Goal: Information Seeking & Learning: Find specific fact

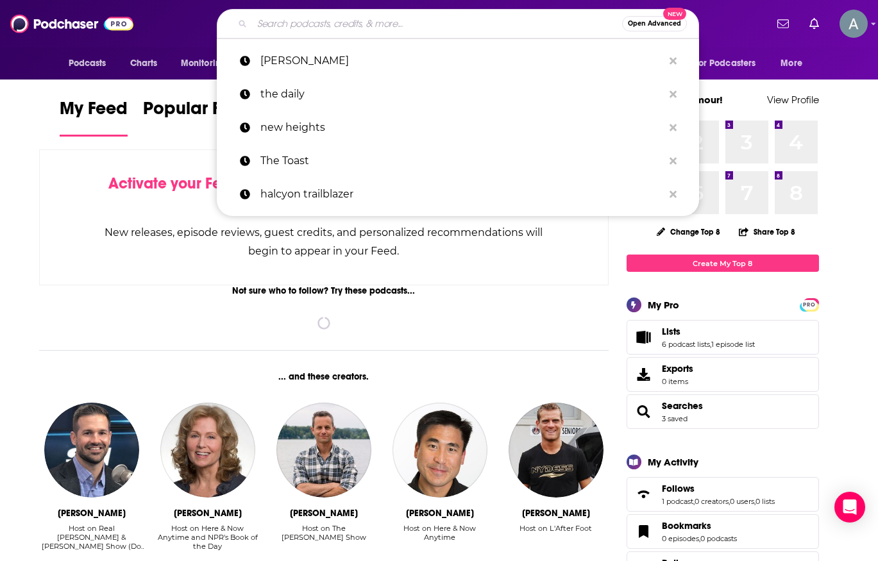
click at [415, 25] on input "Search podcasts, credits, & more..." at bounding box center [437, 23] width 370 height 21
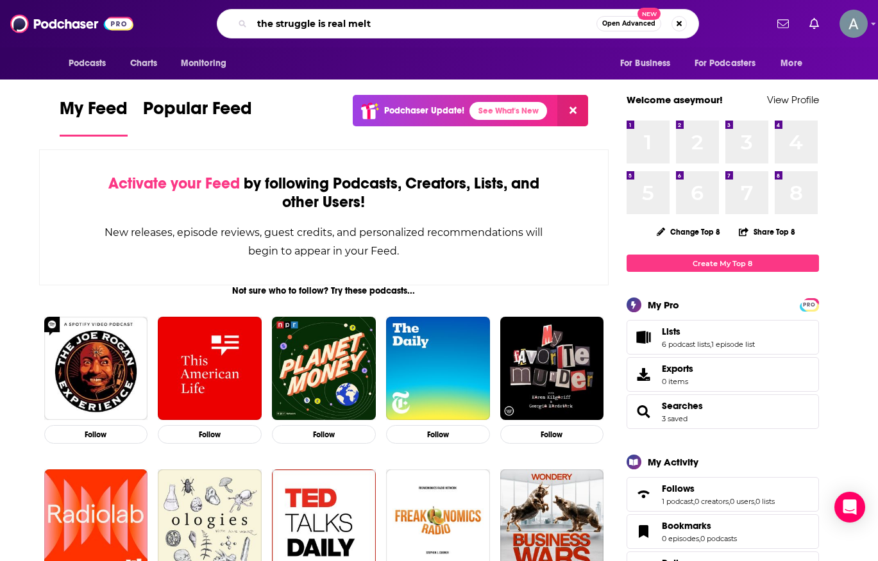
type input "the struggle is real melt"
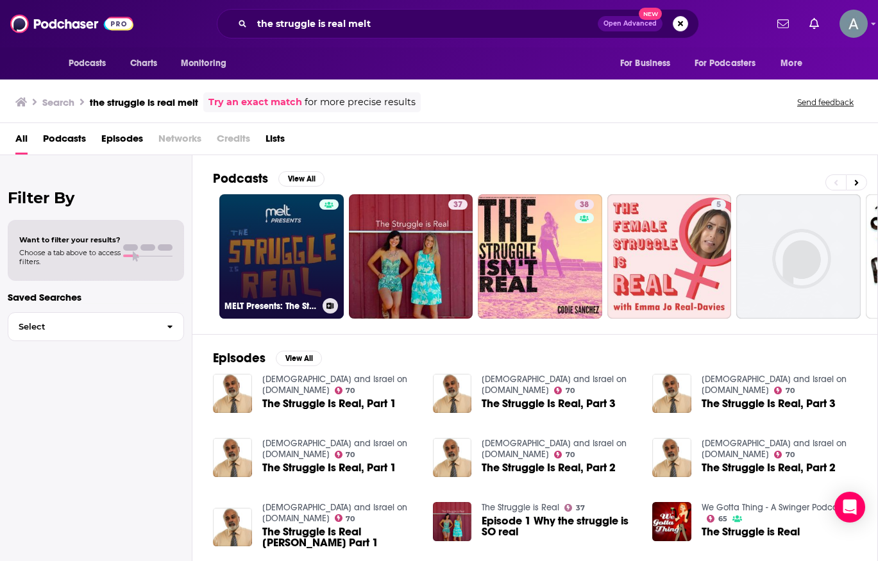
click at [274, 226] on link "MELT Presents: The Struggle Is Real" at bounding box center [281, 256] width 124 height 124
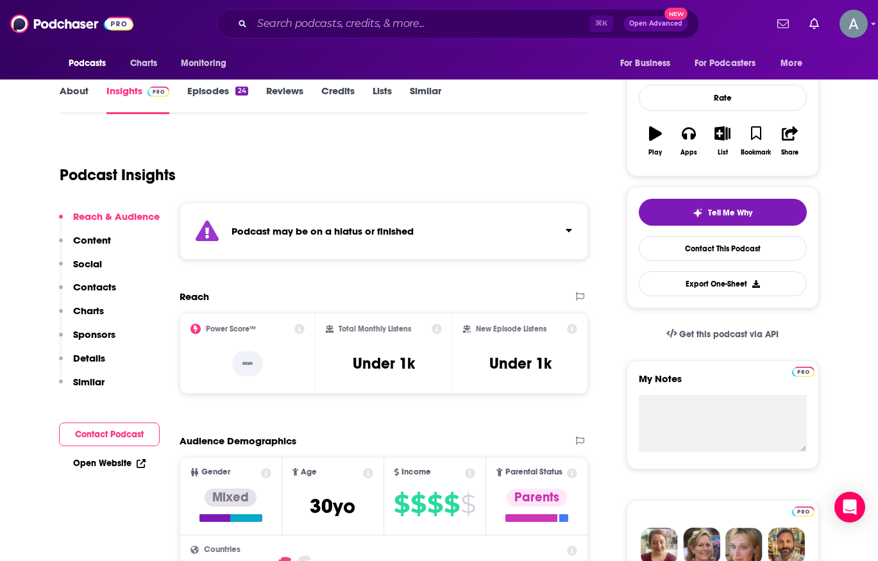
scroll to position [158, 0]
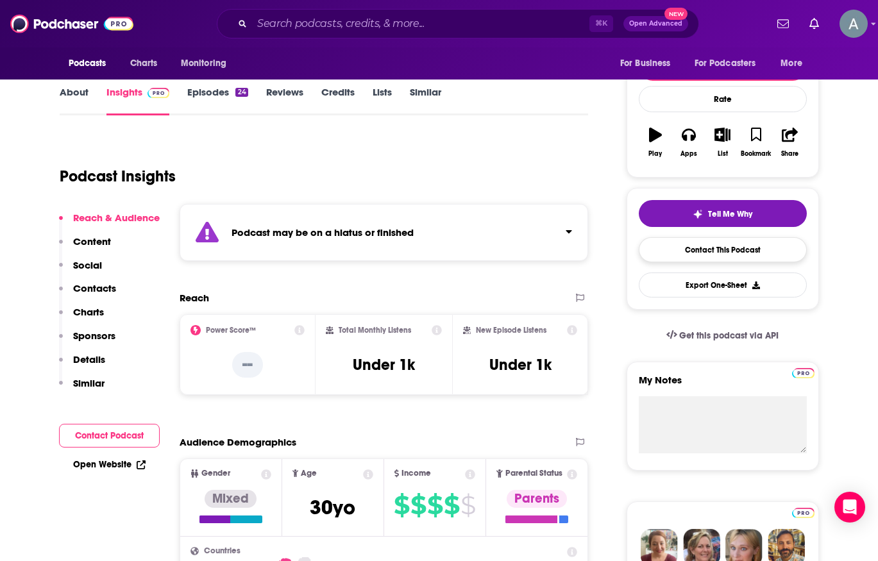
click at [679, 258] on link "Contact This Podcast" at bounding box center [722, 249] width 168 height 25
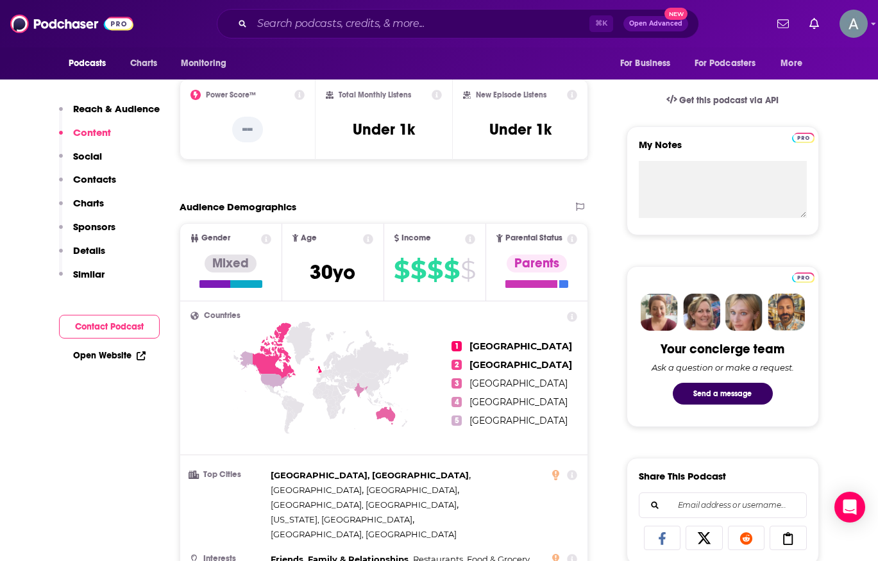
scroll to position [388, 0]
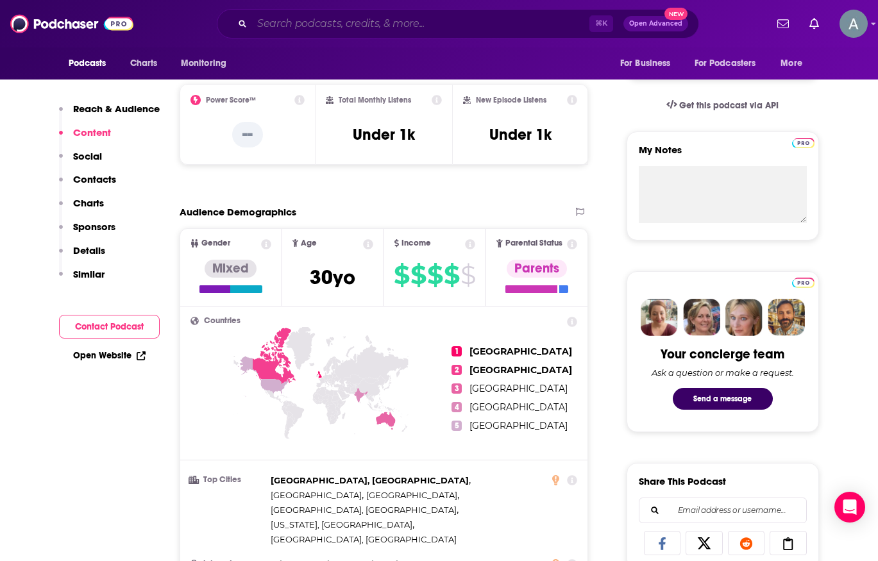
click at [370, 28] on input "Search podcasts, credits, & more..." at bounding box center [420, 23] width 337 height 21
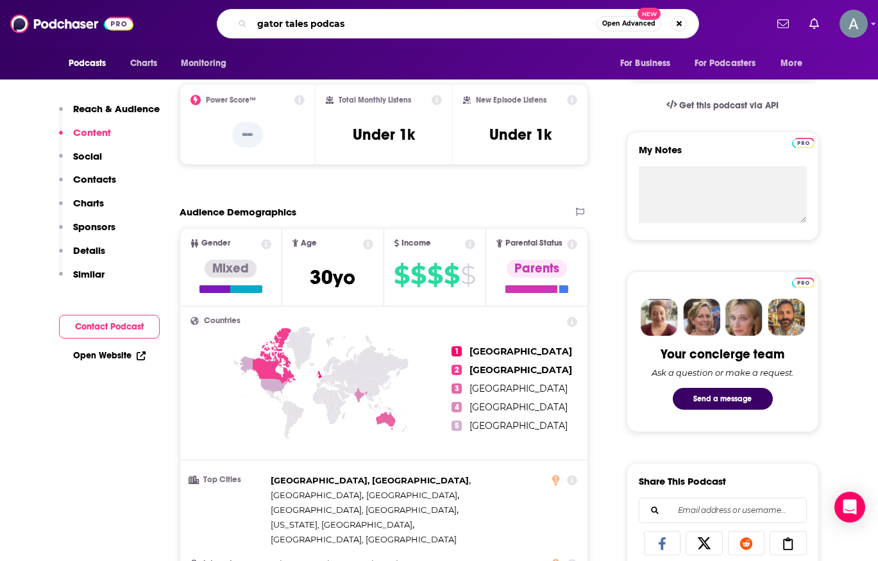
type input "gator tales podcast"
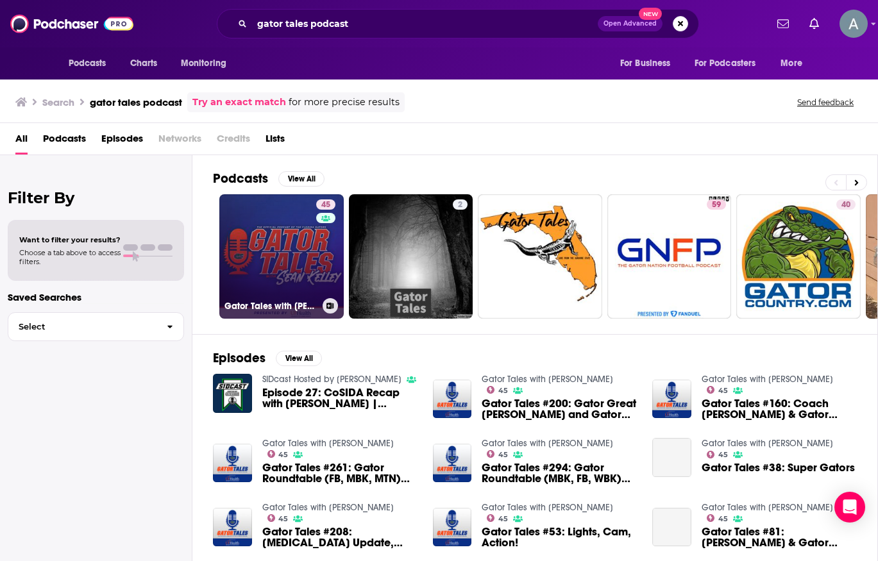
click at [262, 211] on link "45 Gator Tales with [PERSON_NAME]" at bounding box center [281, 256] width 124 height 124
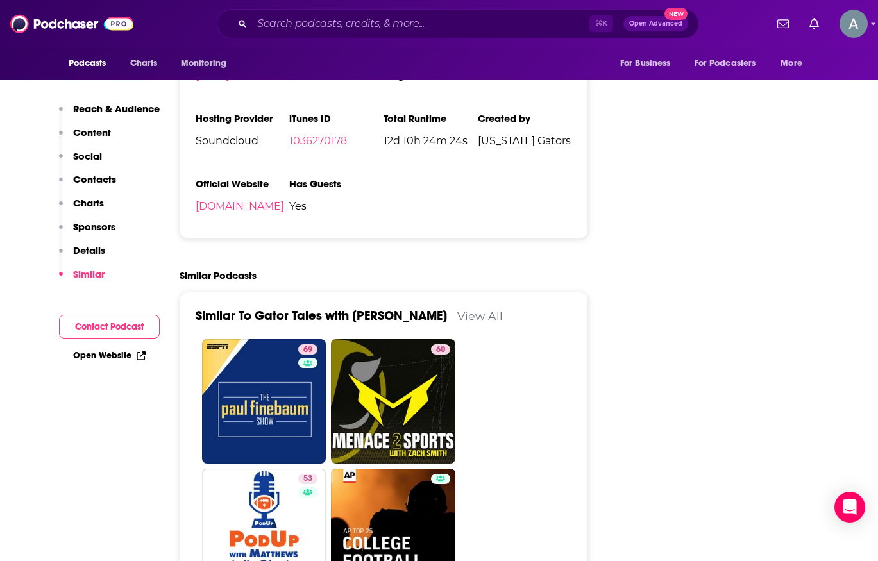
scroll to position [1826, 0]
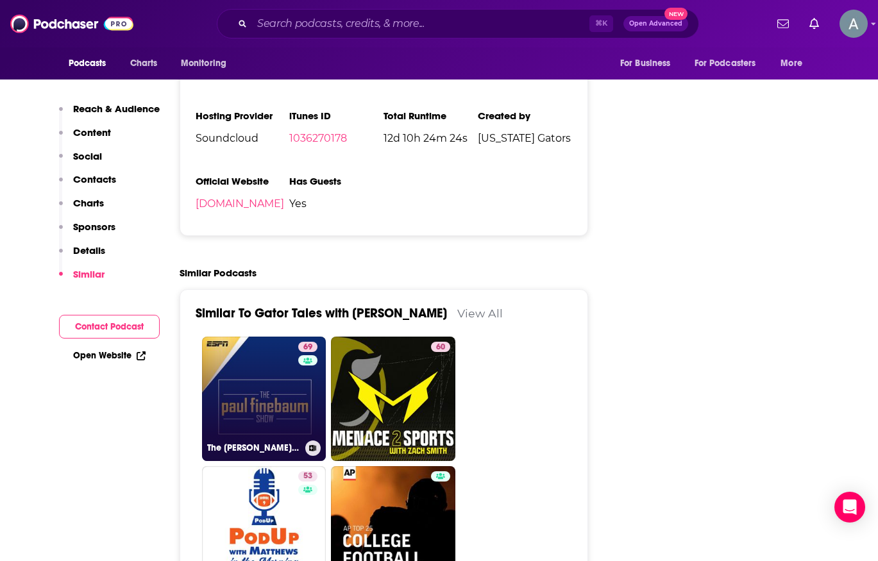
click at [252, 337] on link "69 The [PERSON_NAME] Show" at bounding box center [264, 399] width 124 height 124
type input "[URL][DOMAIN_NAME][PERSON_NAME]"
